Goal: Check status: Check status

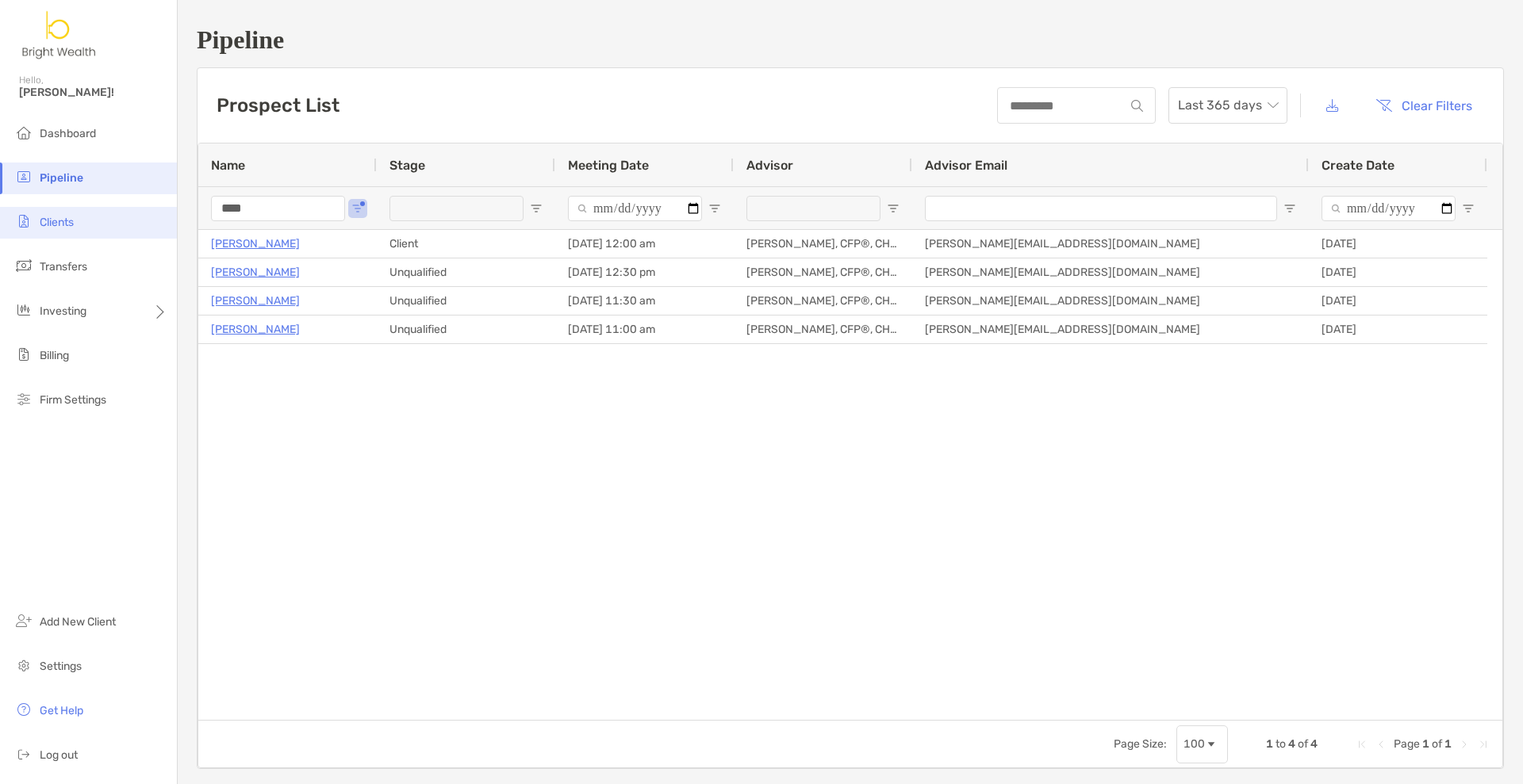
drag, startPoint x: 299, startPoint y: 213, endPoint x: 156, endPoint y: 207, distance: 143.1
click at [161, 208] on div "Pipeline Hello, [PERSON_NAME]! Dashboard Pipeline Clients Transfers Investing B…" at bounding box center [762, 392] width 1523 height 784
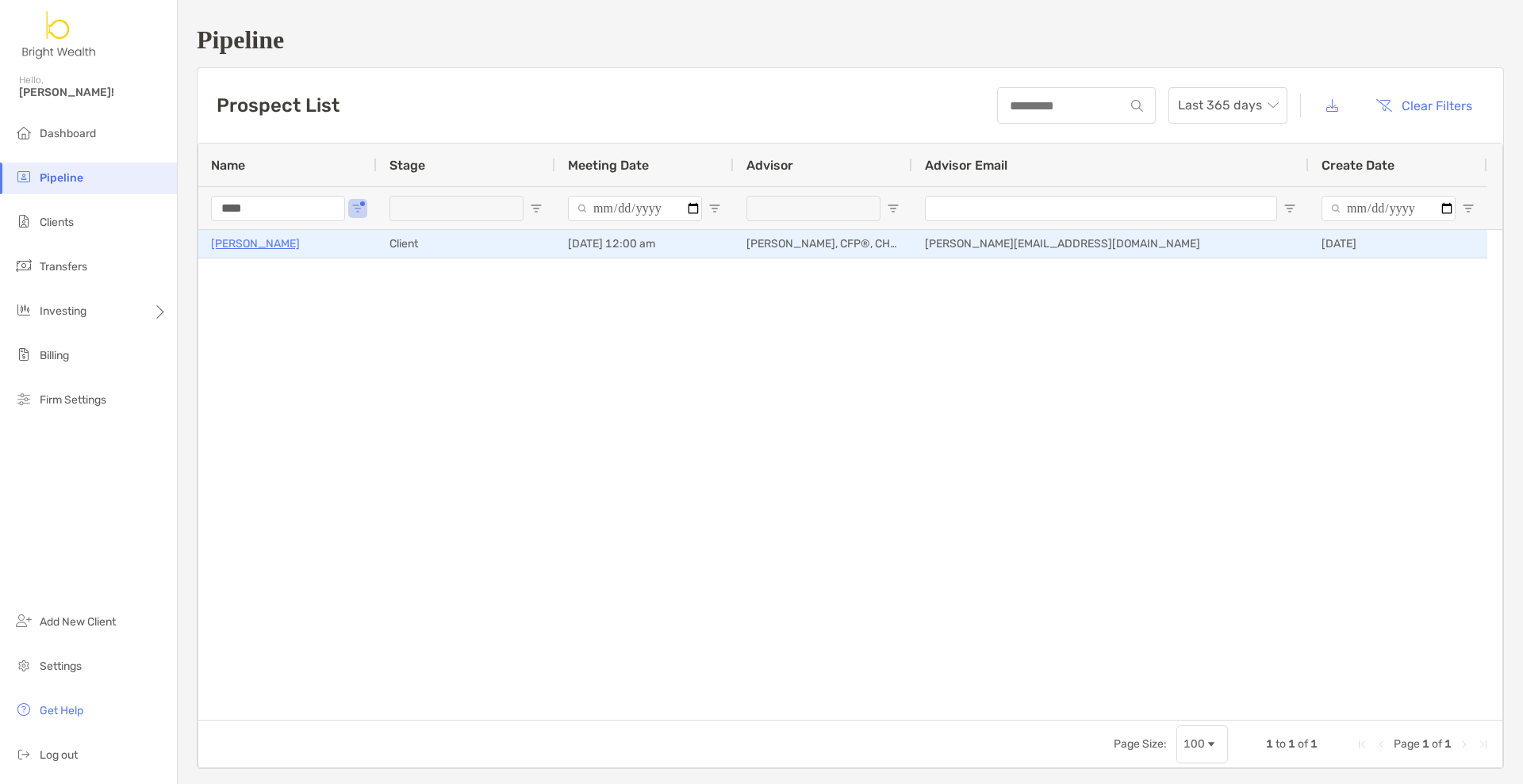
type input "****"
click at [239, 242] on p "[PERSON_NAME]" at bounding box center [255, 244] width 89 height 20
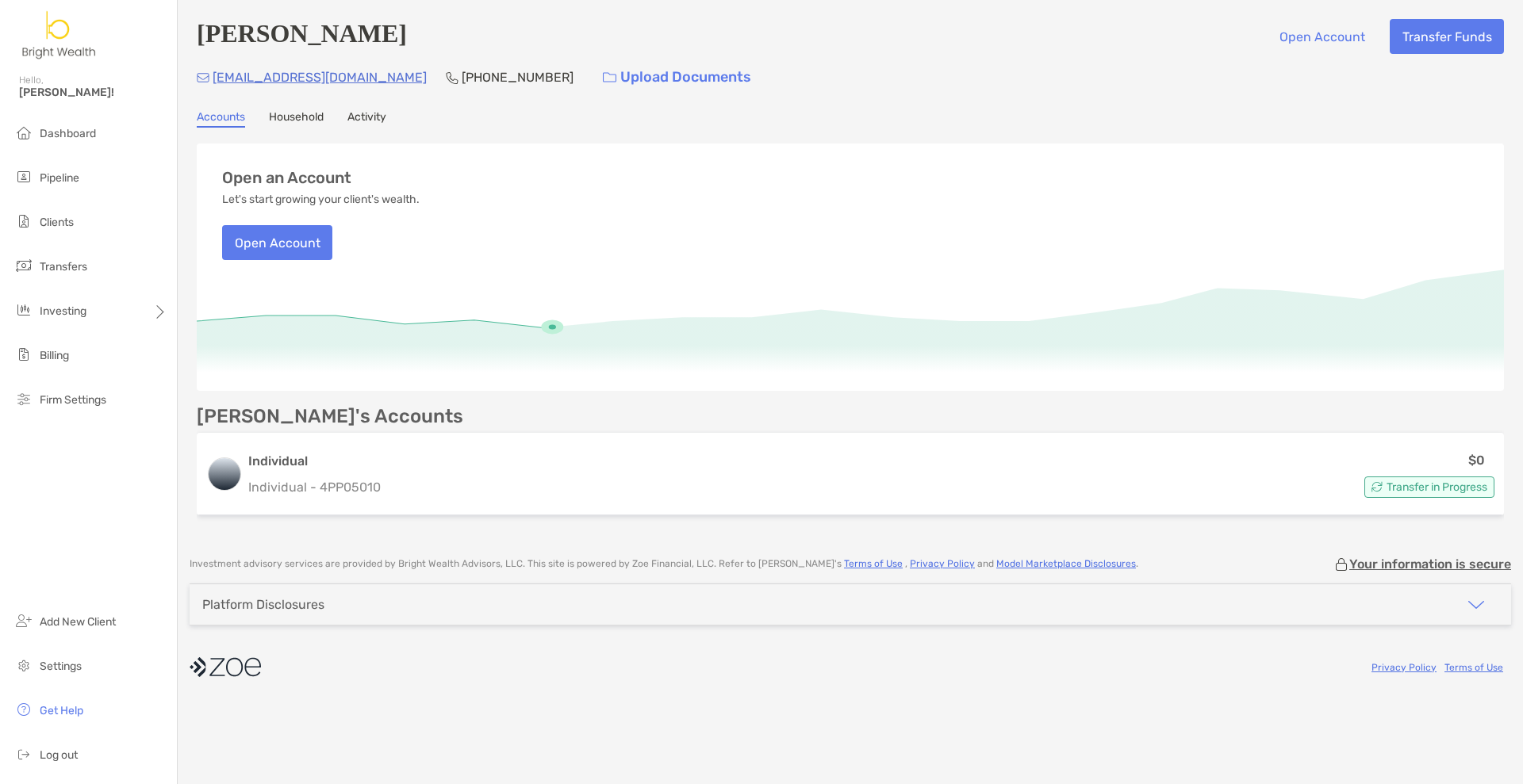
click at [364, 114] on link "Activity" at bounding box center [367, 119] width 39 height 17
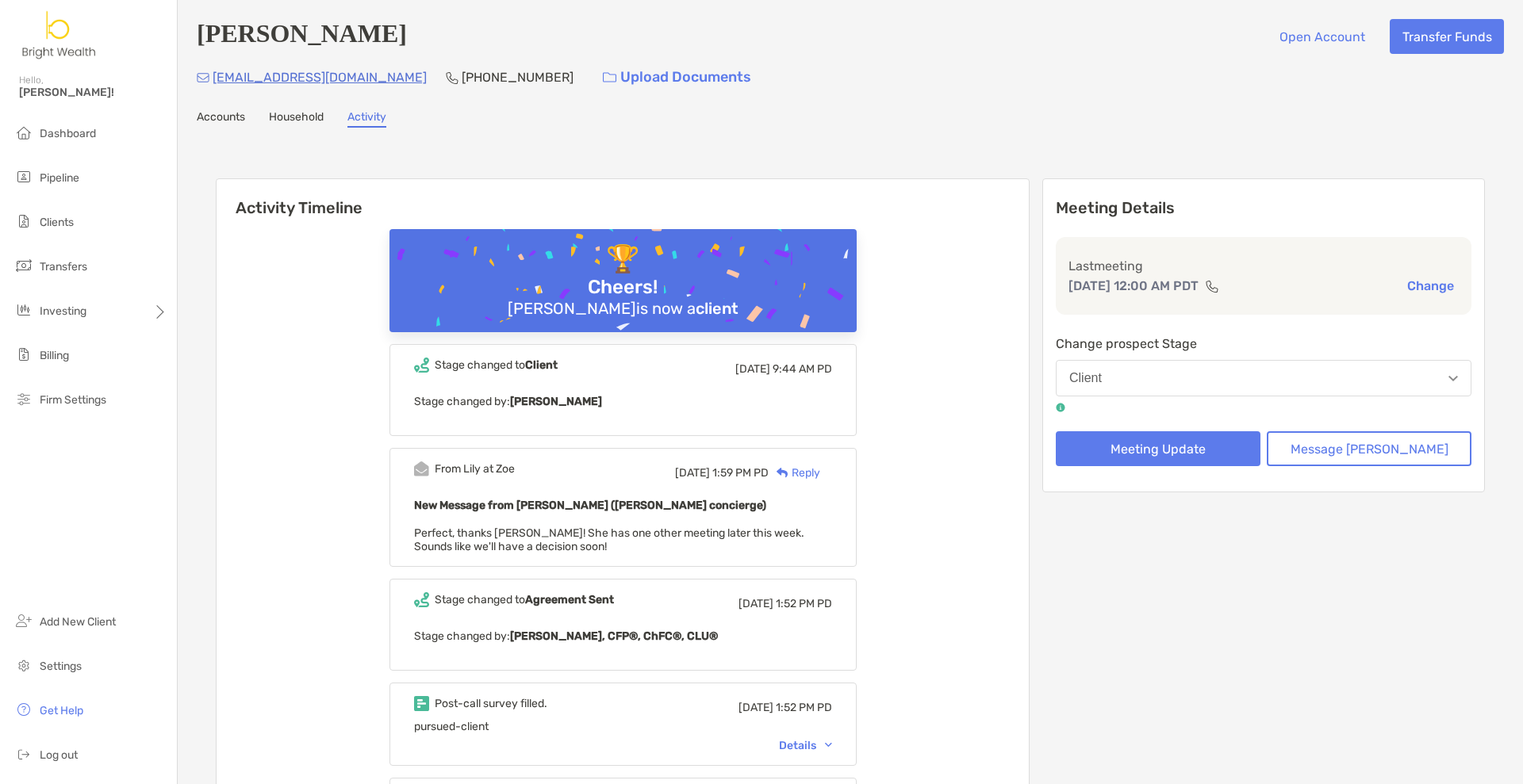
click at [220, 120] on link "Accounts" at bounding box center [220, 119] width 48 height 17
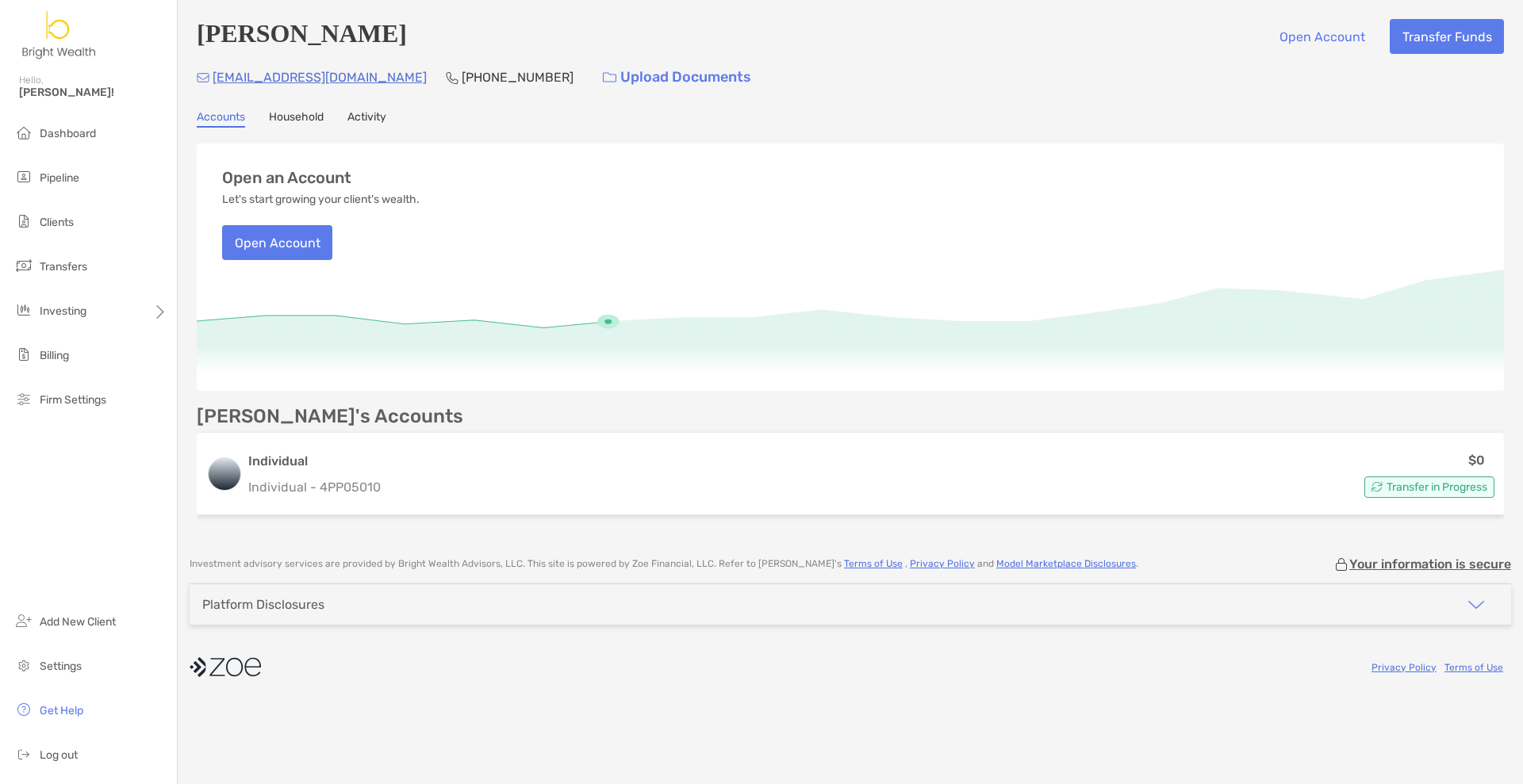
click at [258, 605] on div "Platform Disclosures" at bounding box center [264, 604] width 122 height 15
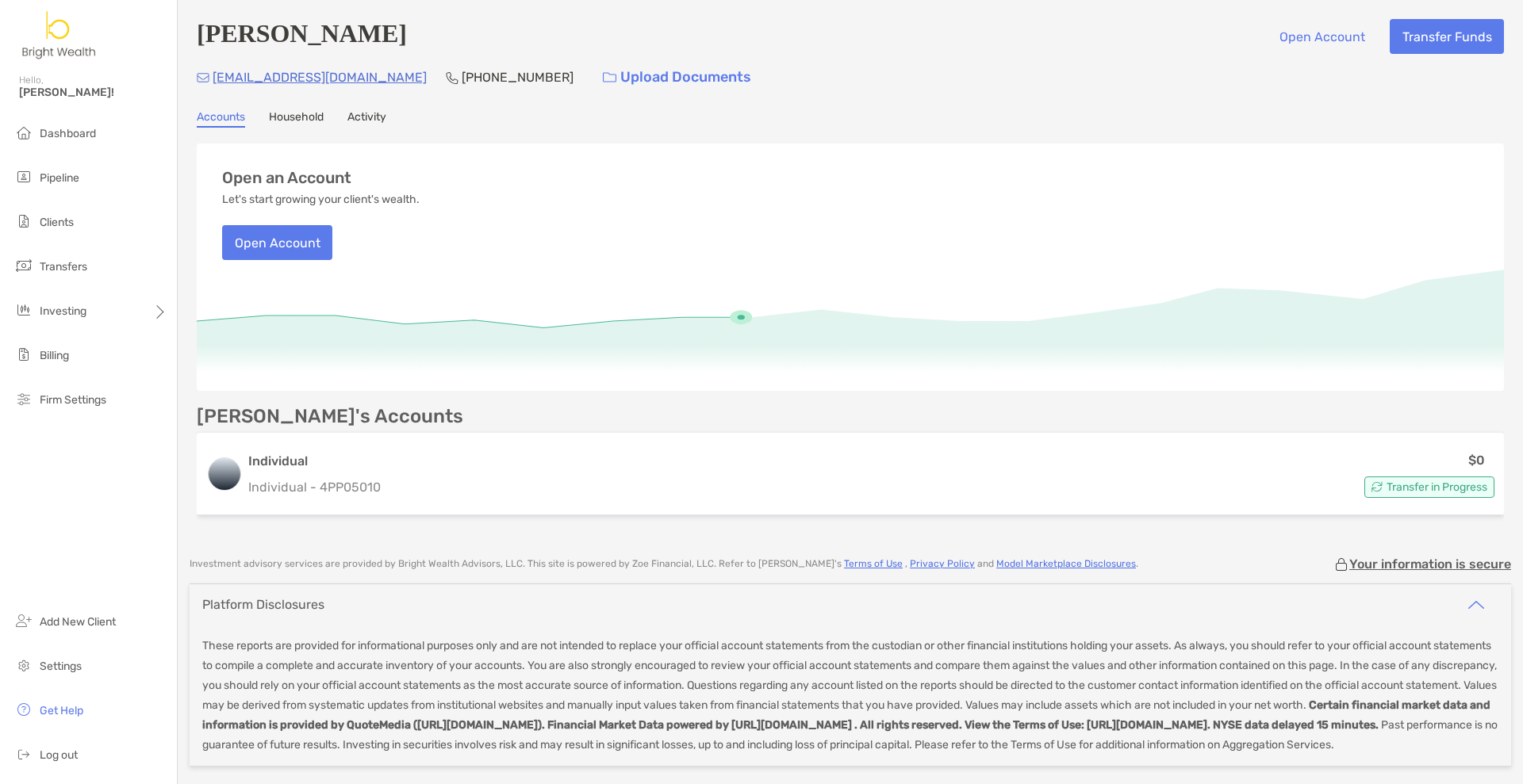
scroll to position [80, 0]
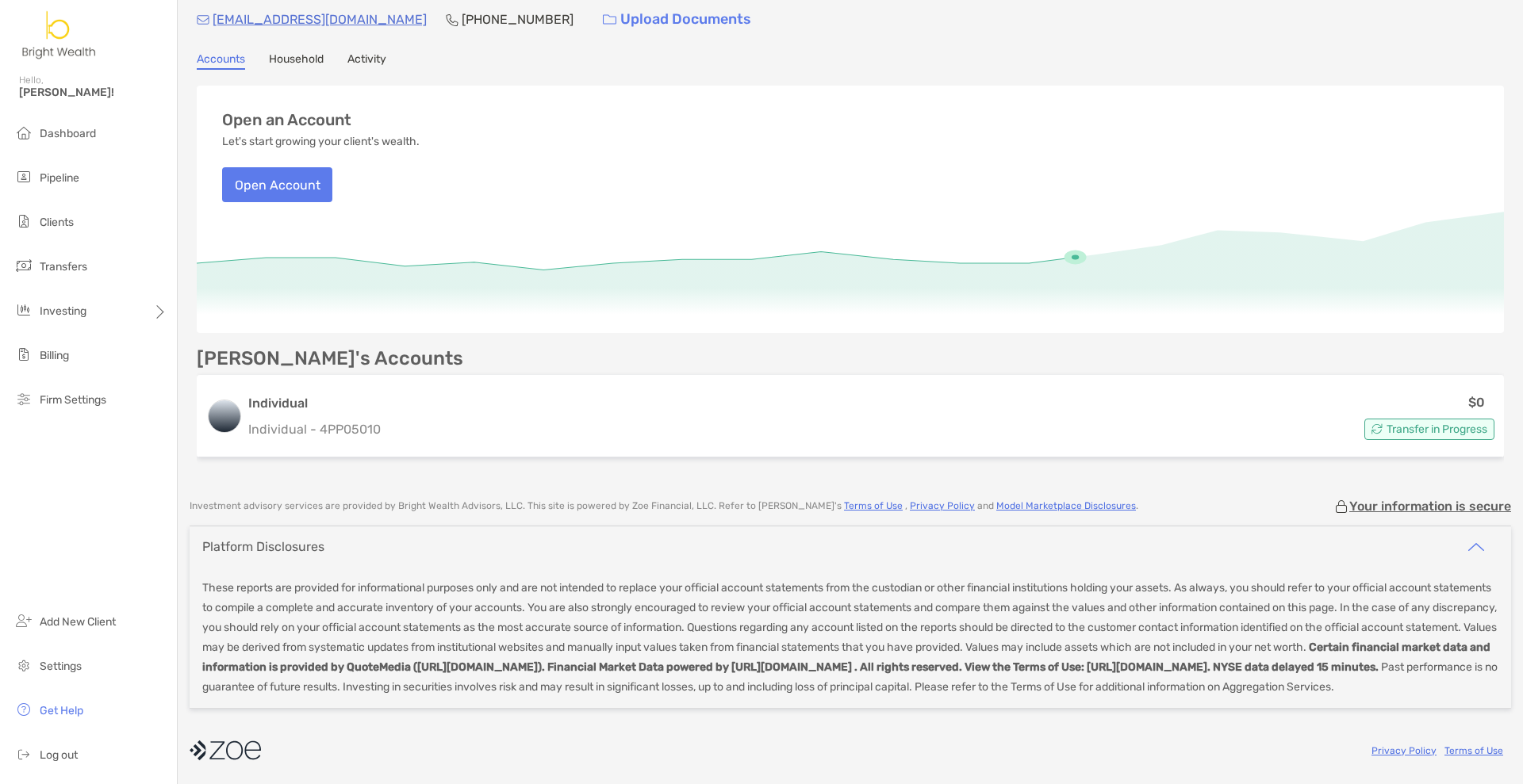
click at [1377, 526] on div "Platform Disclosures" at bounding box center [850, 547] width 1321 height 41
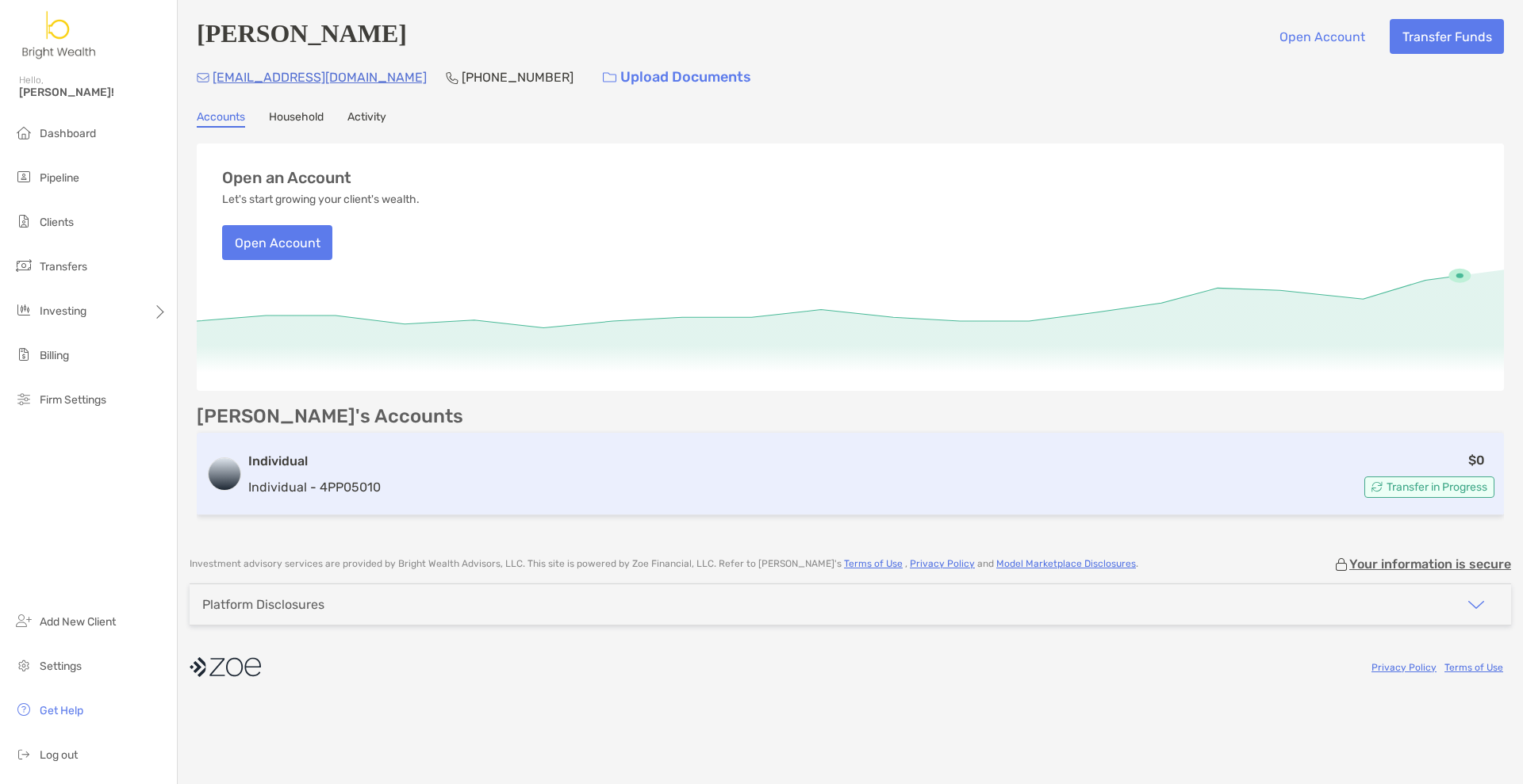
click at [695, 481] on div "$0 Transfer in Progress" at bounding box center [940, 474] width 1107 height 48
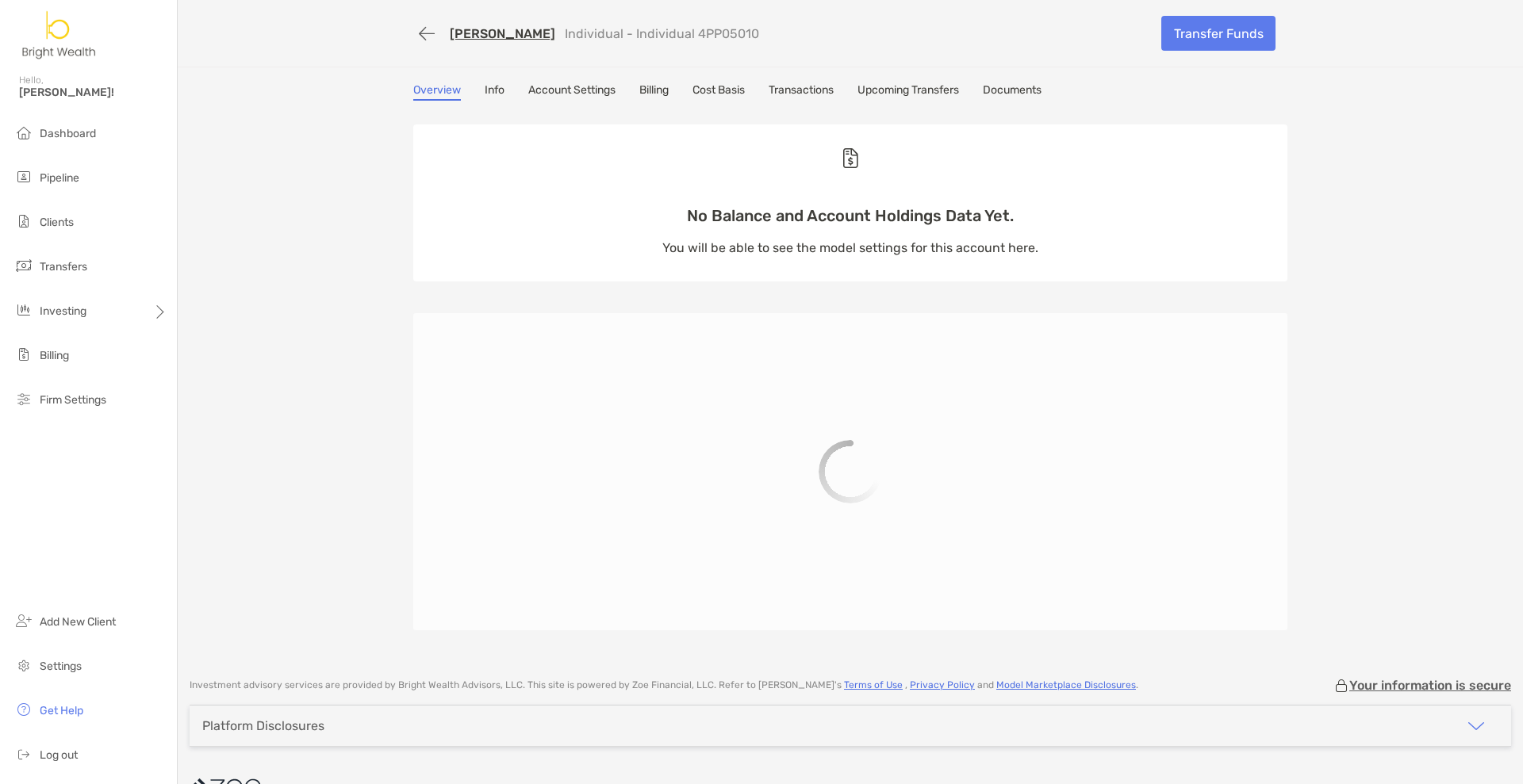
click at [904, 80] on div "Judy Nguyen Individual - Individual 4PP05010 Transfer Funds Overview Info Accou…" at bounding box center [850, 331] width 1346 height 662
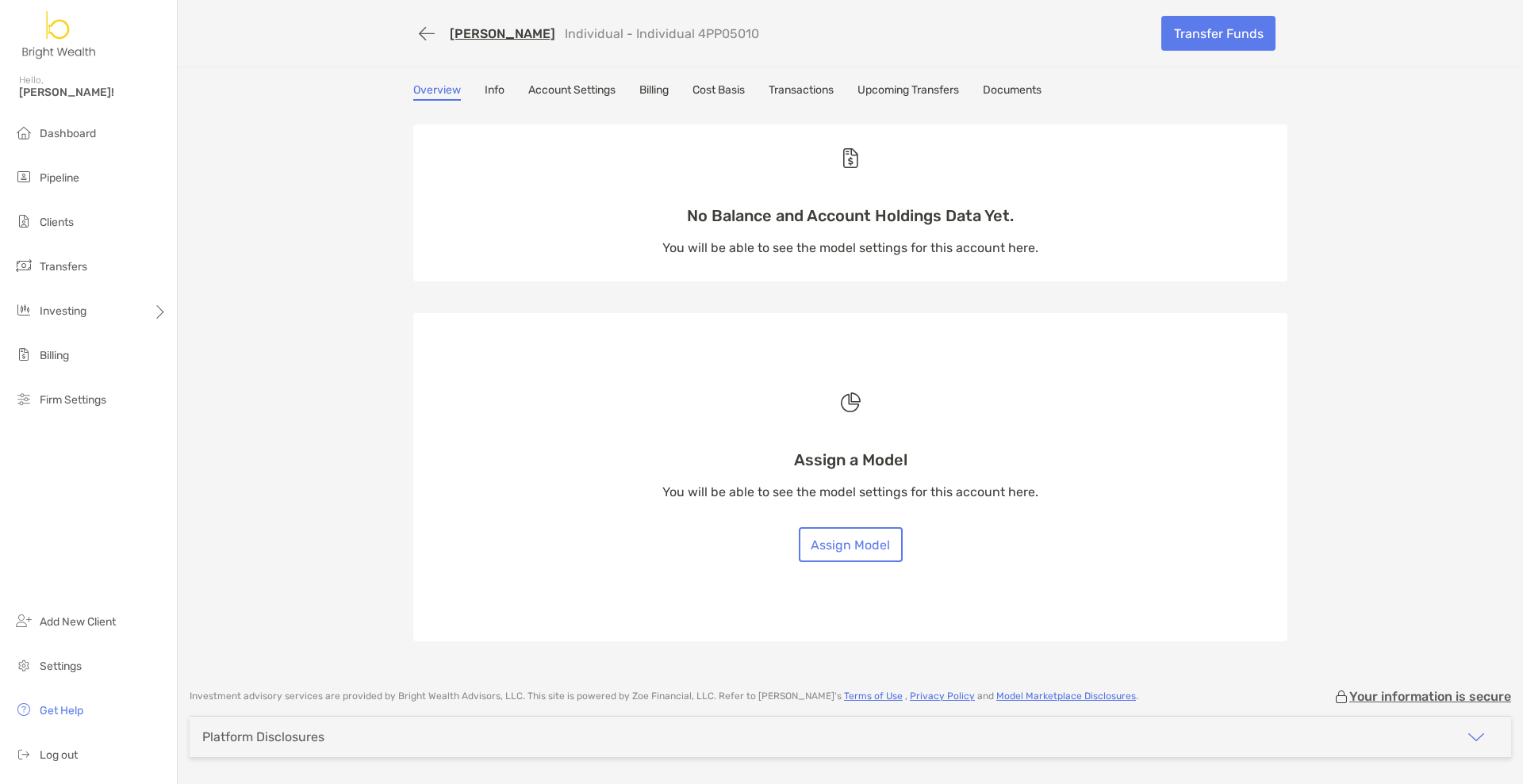
click at [910, 86] on link "Upcoming Transfers" at bounding box center [908, 91] width 102 height 17
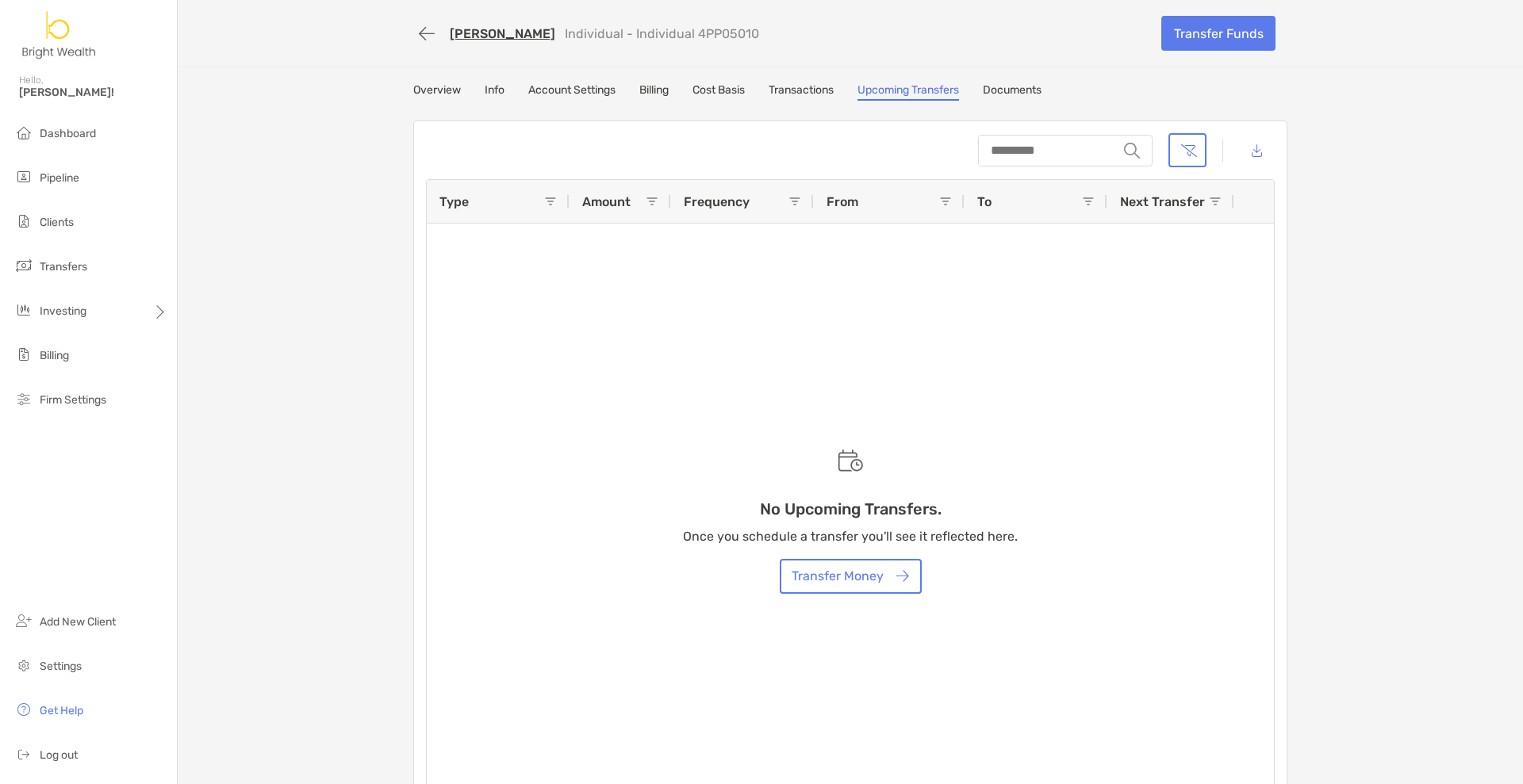
click at [786, 85] on link "Transactions" at bounding box center [801, 91] width 65 height 17
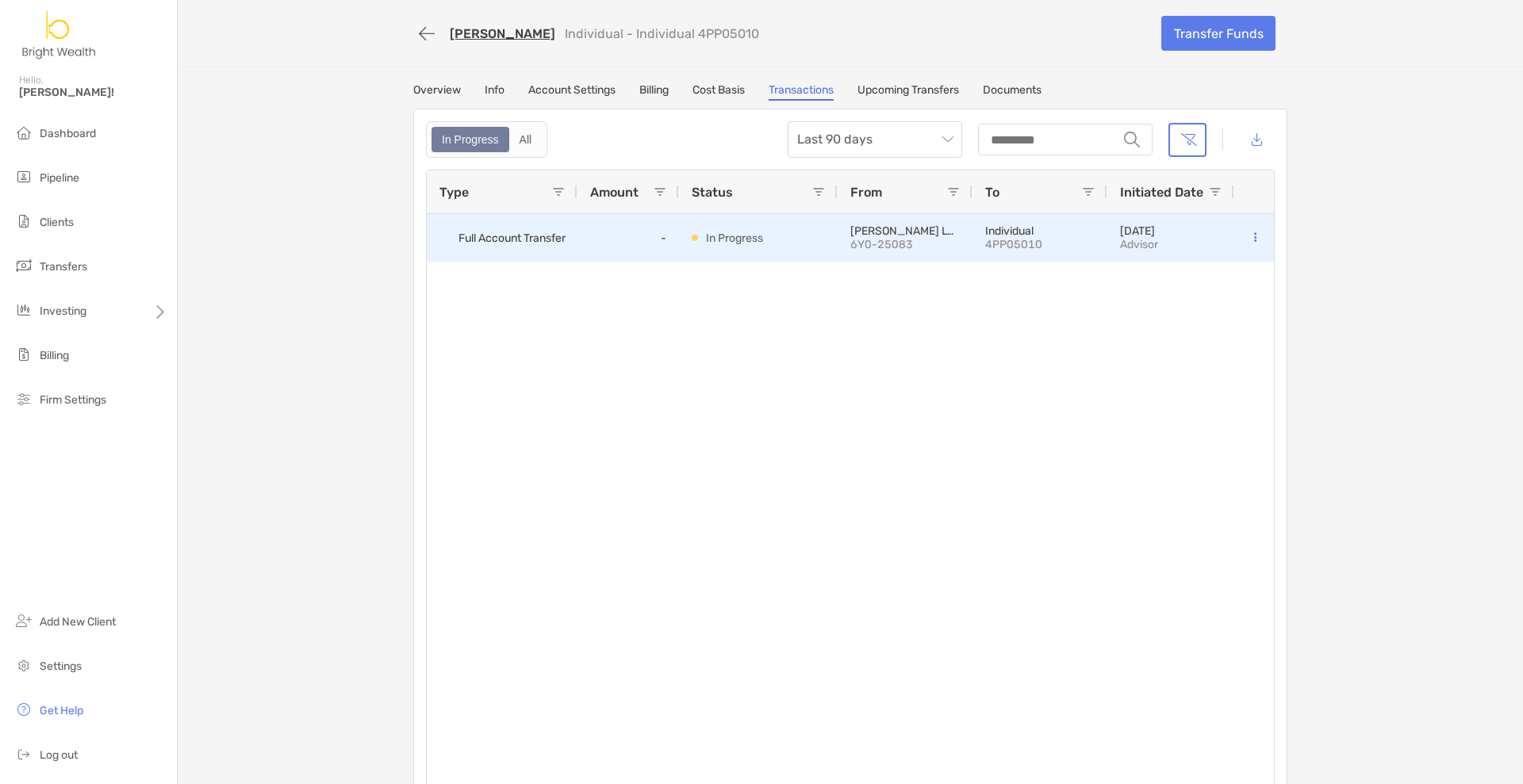
click at [1255, 237] on icon at bounding box center [1255, 237] width 2 height 11
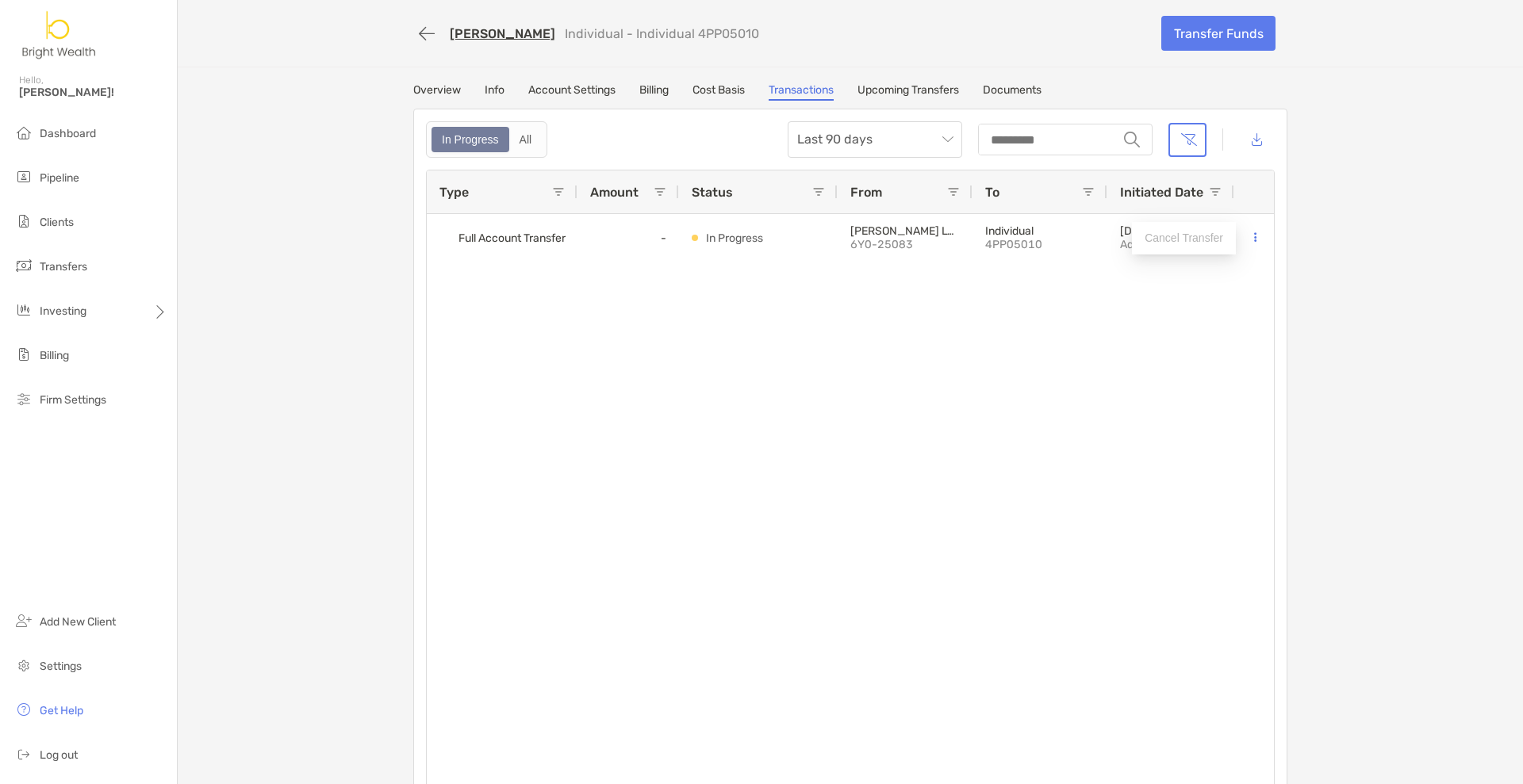
click at [1173, 367] on div "Full Account Transfer - In Progress MERRILL LYNCH, PIERCE, FENNER & SMITH INCOR…" at bounding box center [850, 504] width 847 height 581
